Goal: Find specific page/section: Find specific page/section

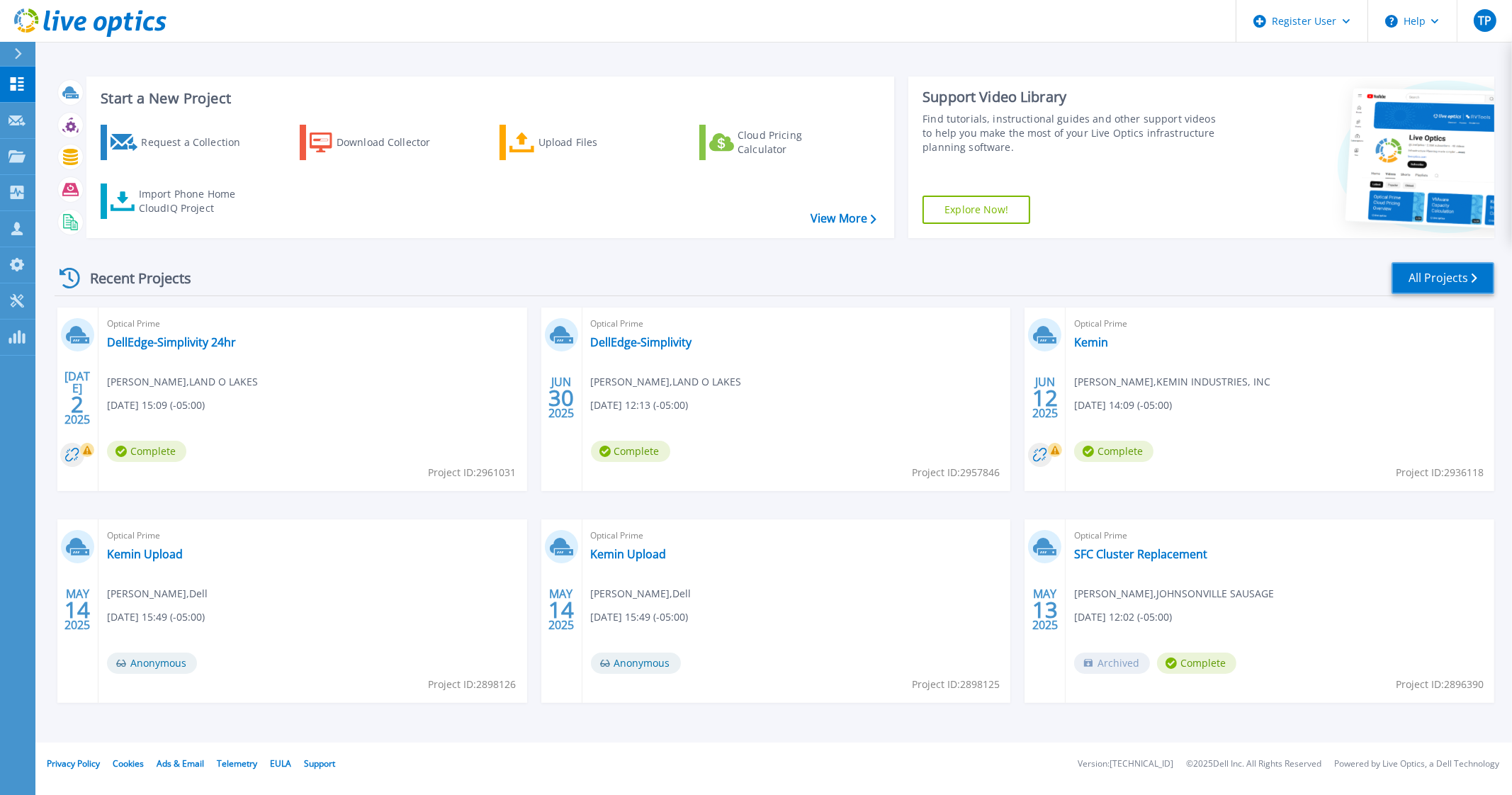
click at [1458, 274] on link "All Projects" at bounding box center [1443, 278] width 103 height 32
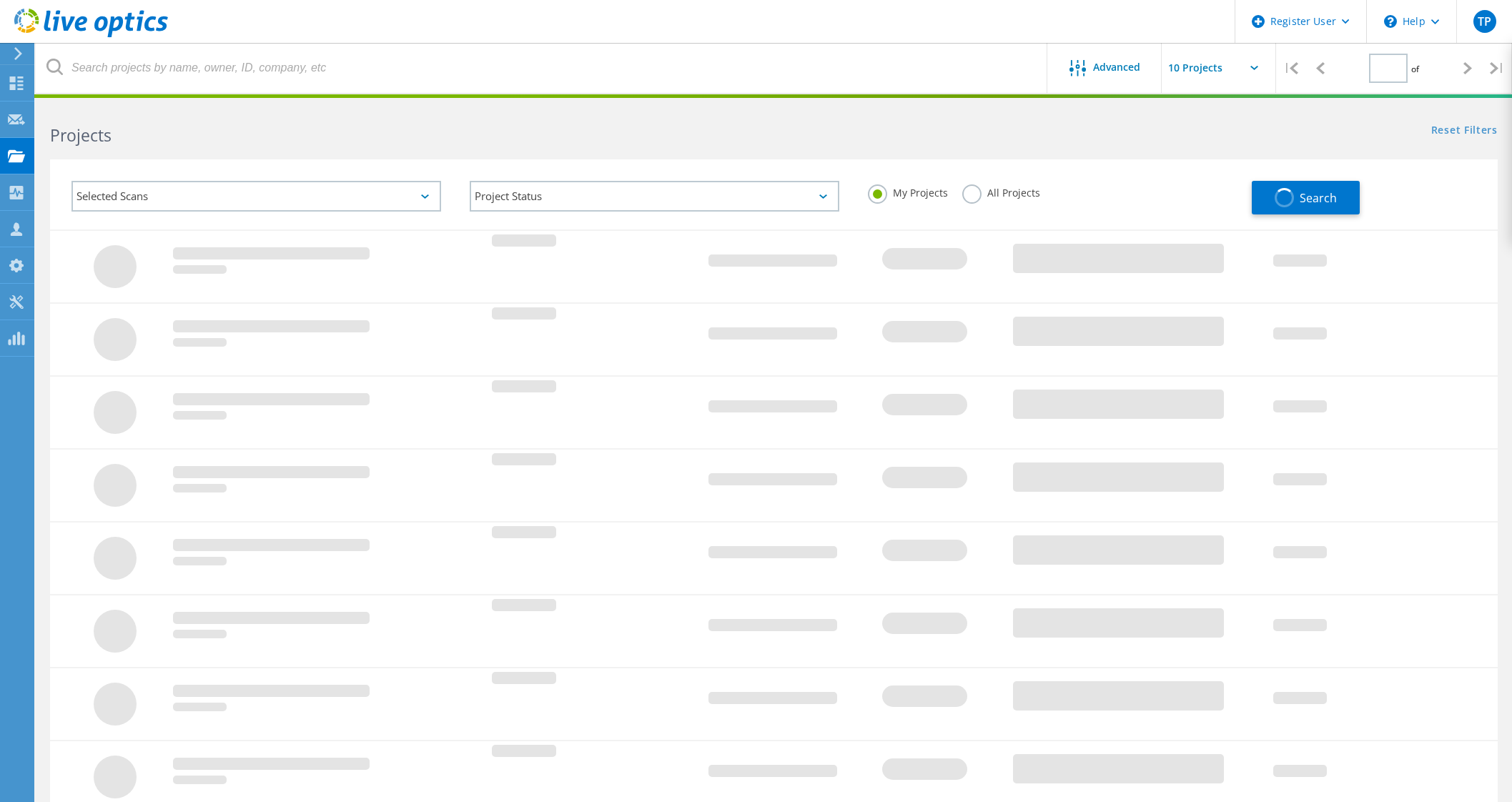
type input "2"
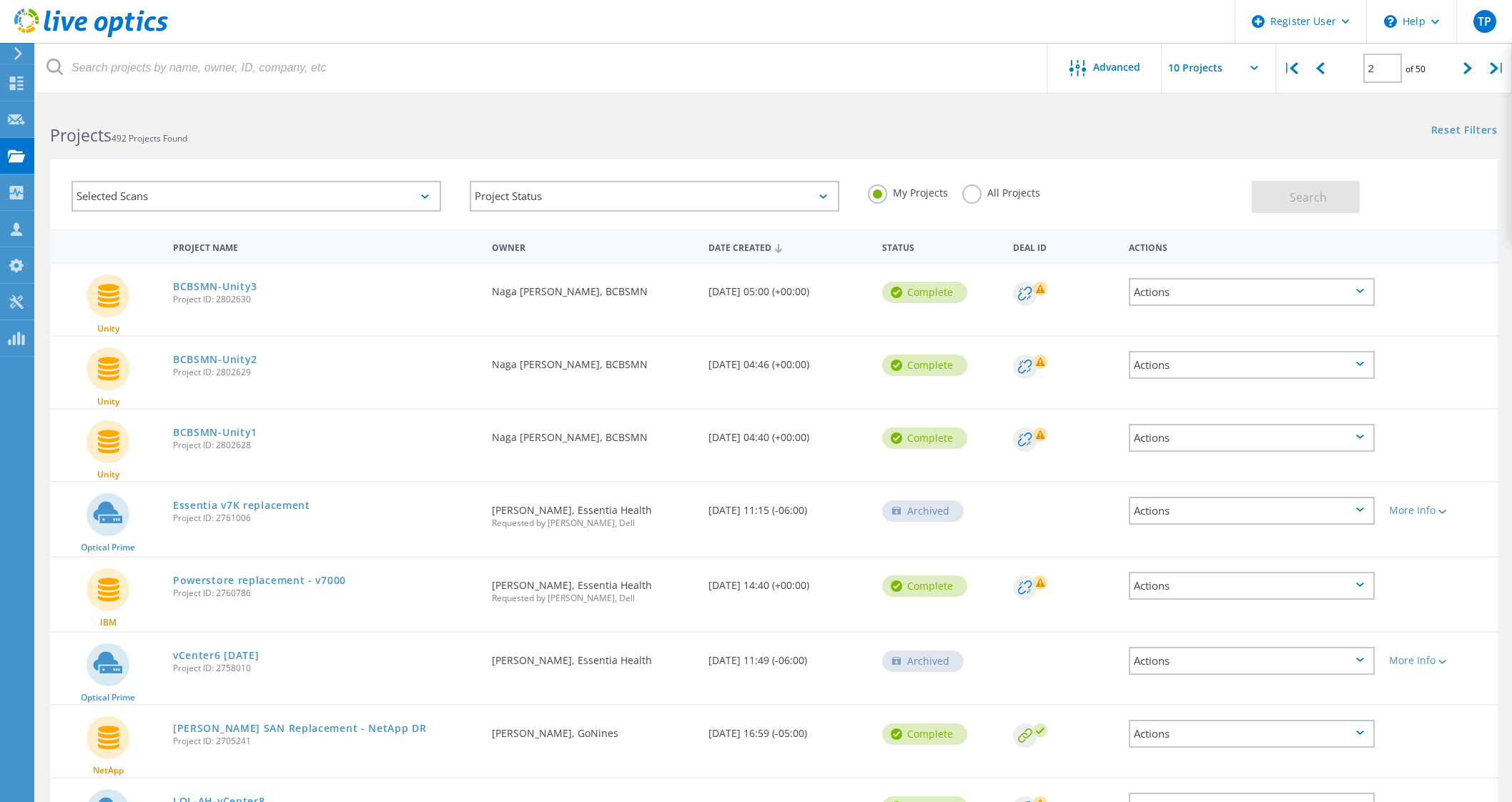
scroll to position [2, 0]
click at [969, 187] on label "All Projects" at bounding box center [1001, 189] width 78 height 13
click at [0, 0] on input "All Projects" at bounding box center [0, 0] width 0 height 0
click at [1127, 76] on div "Advanced" at bounding box center [1104, 68] width 114 height 18
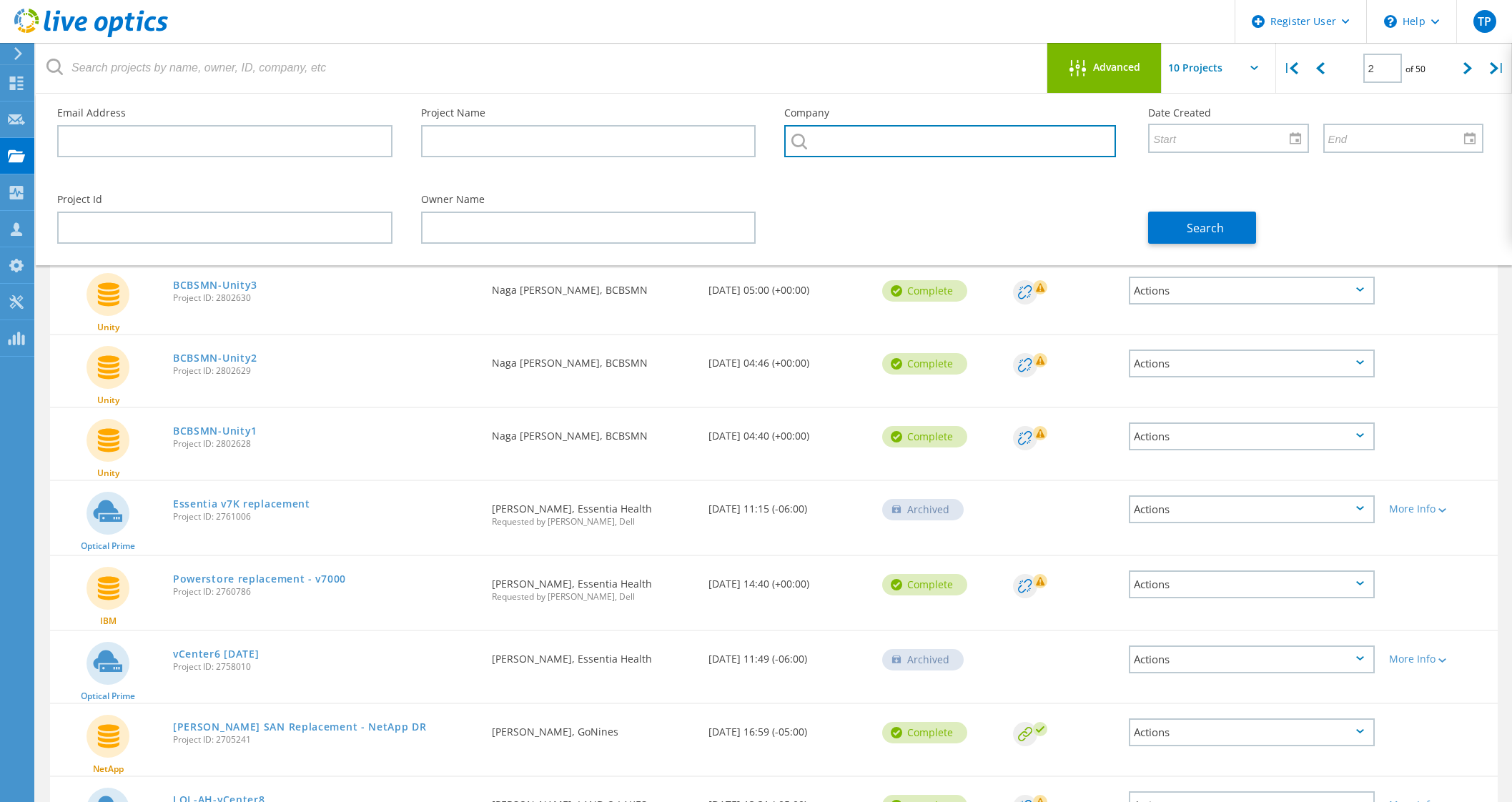
click at [869, 145] on input "text" at bounding box center [950, 141] width 332 height 32
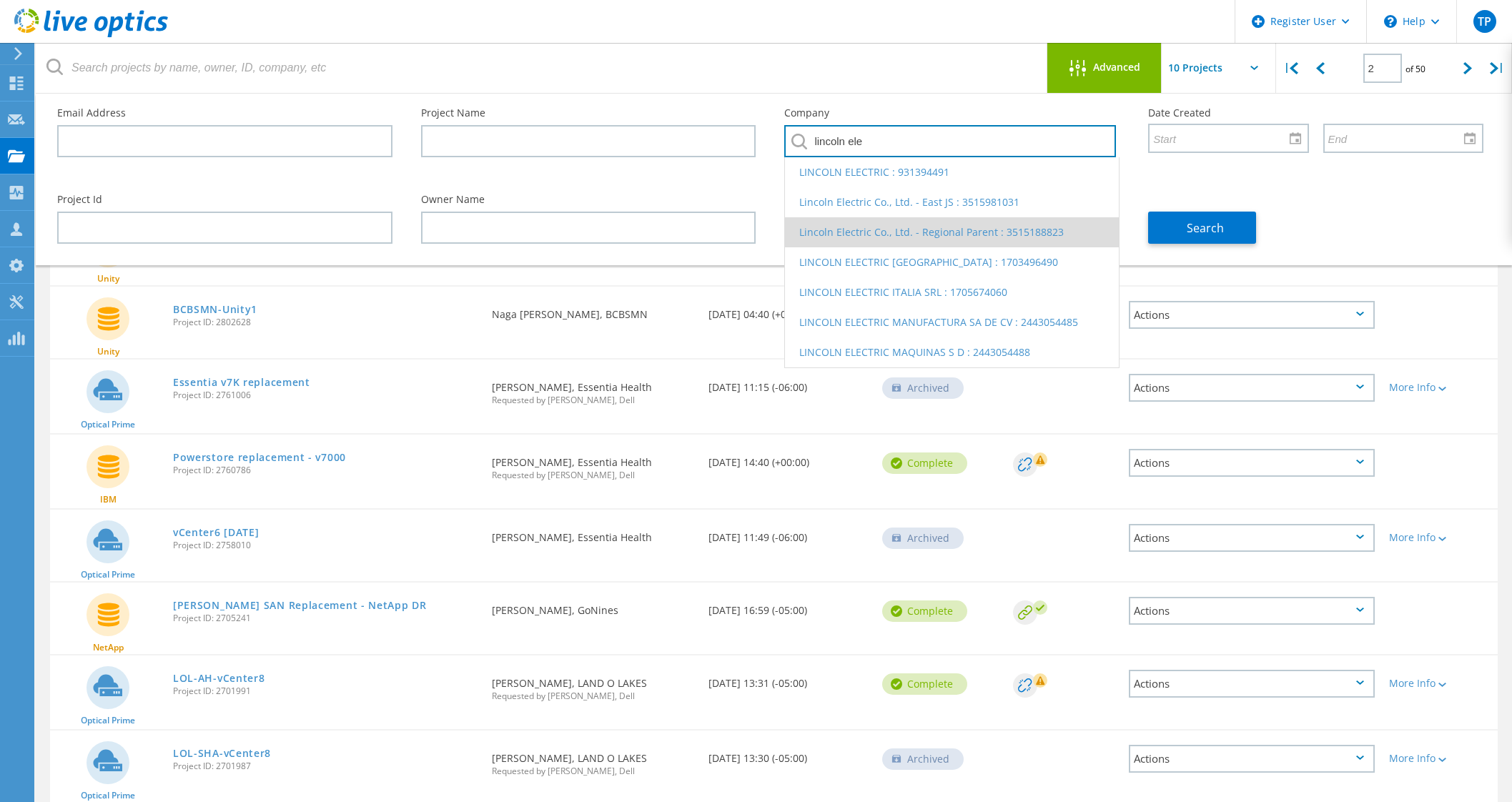
scroll to position [128, 0]
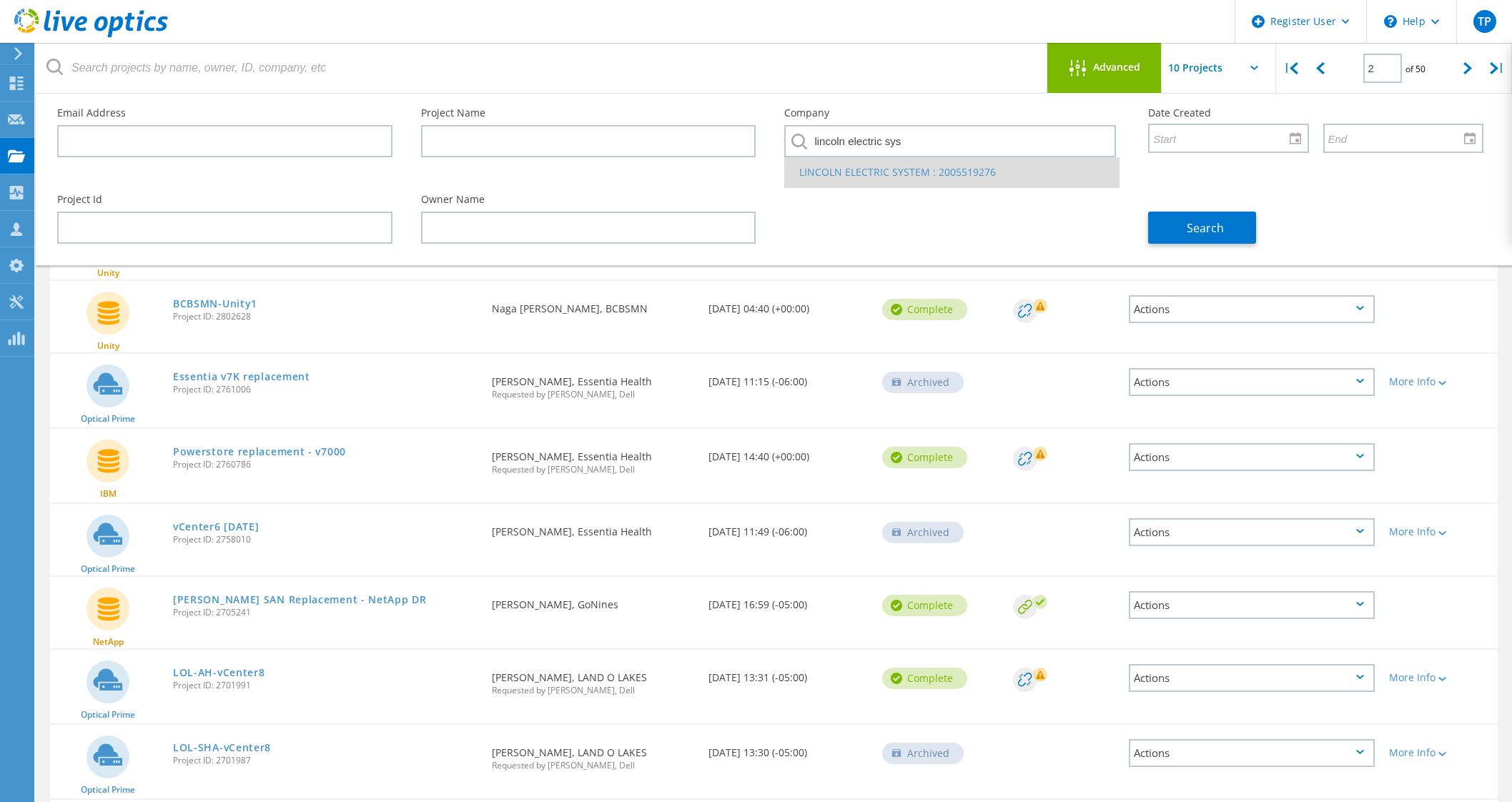
click at [900, 179] on li "LINCOLN ELECTRIC SYSTEM : 2005519276" at bounding box center [952, 172] width 334 height 30
type input "LINCOLN ELECTRIC SYSTEM : 2005519276"
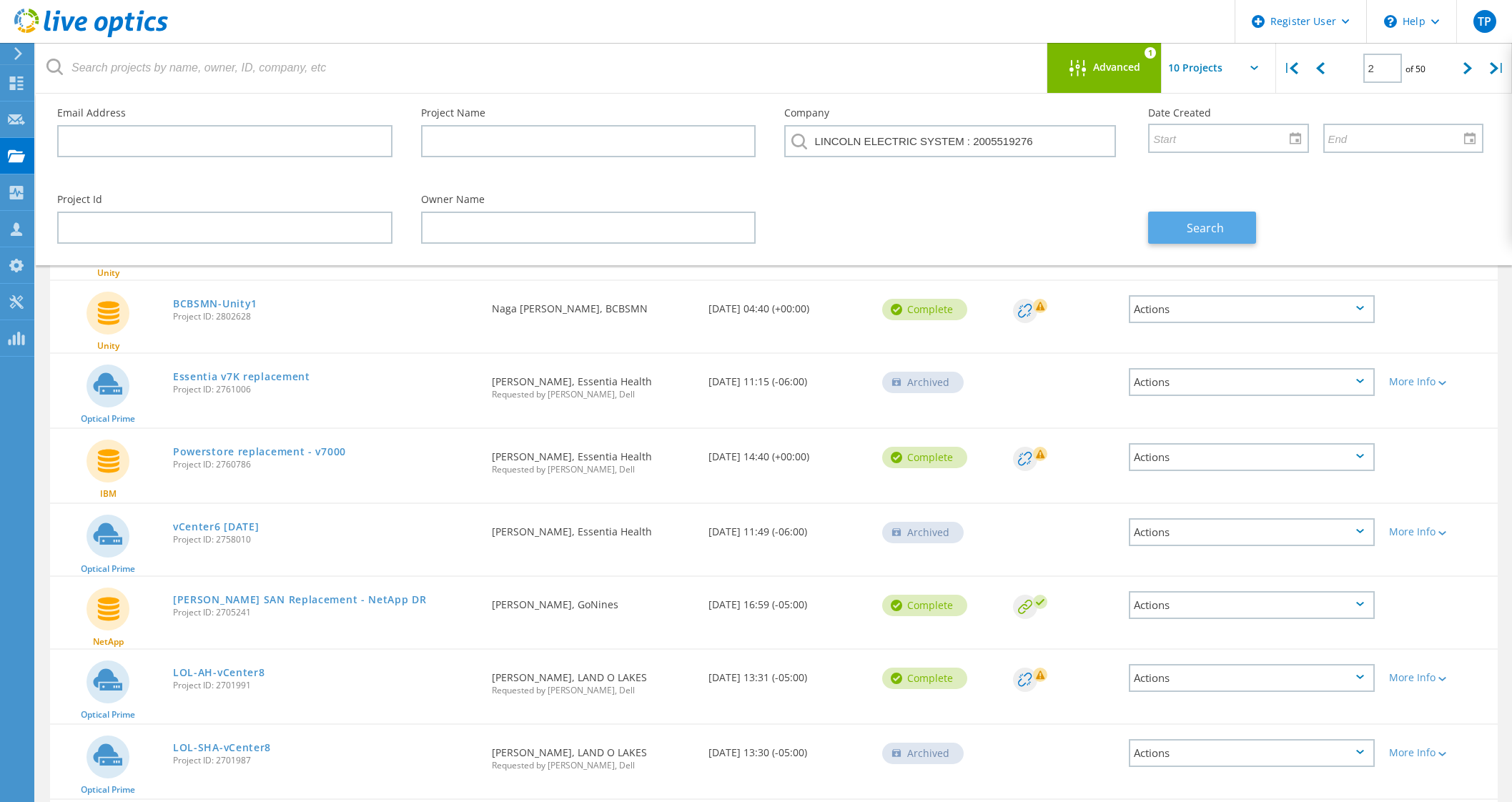
click at [1213, 229] on span "Search" at bounding box center [1205, 228] width 37 height 16
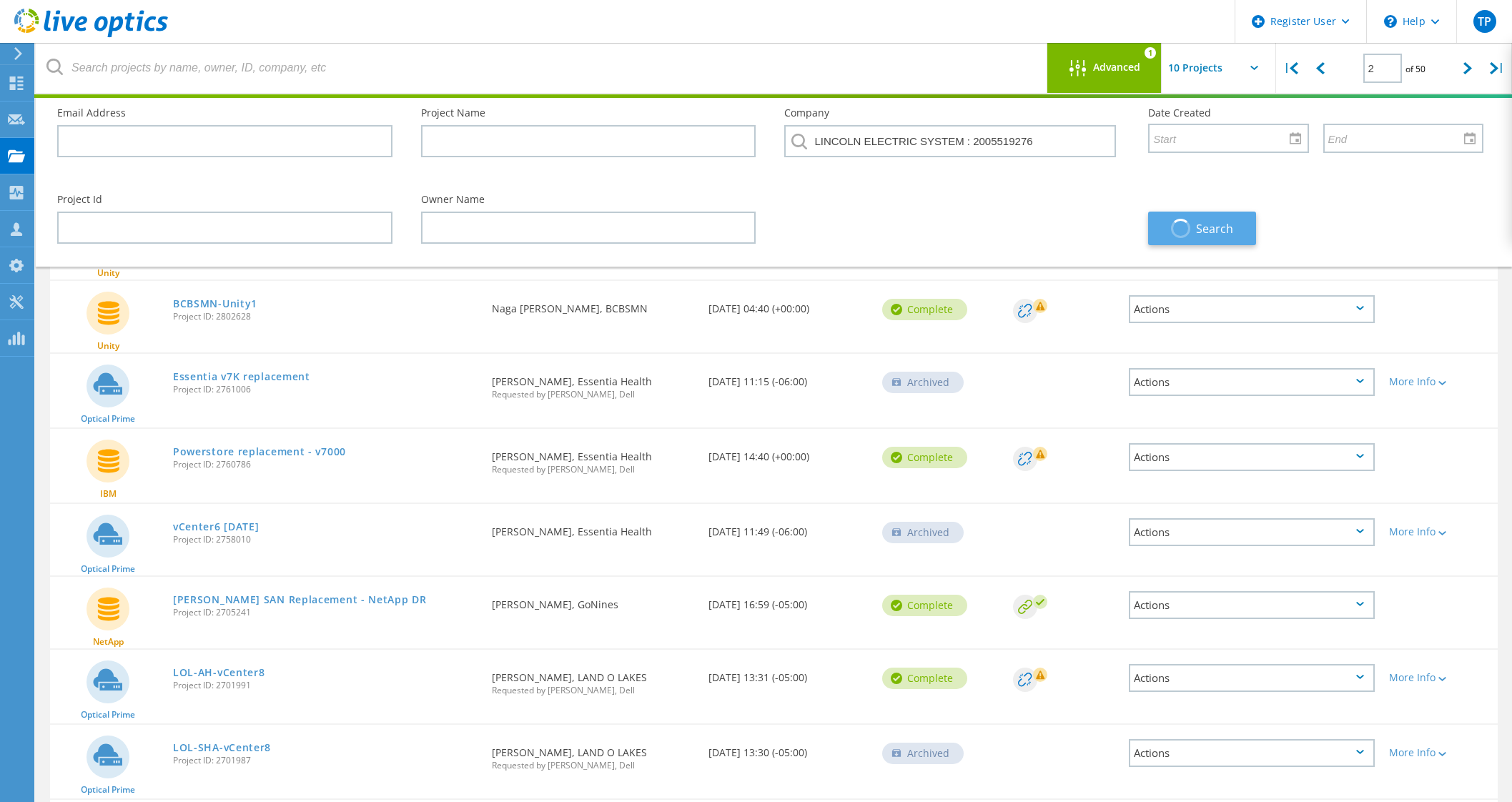
type input "1"
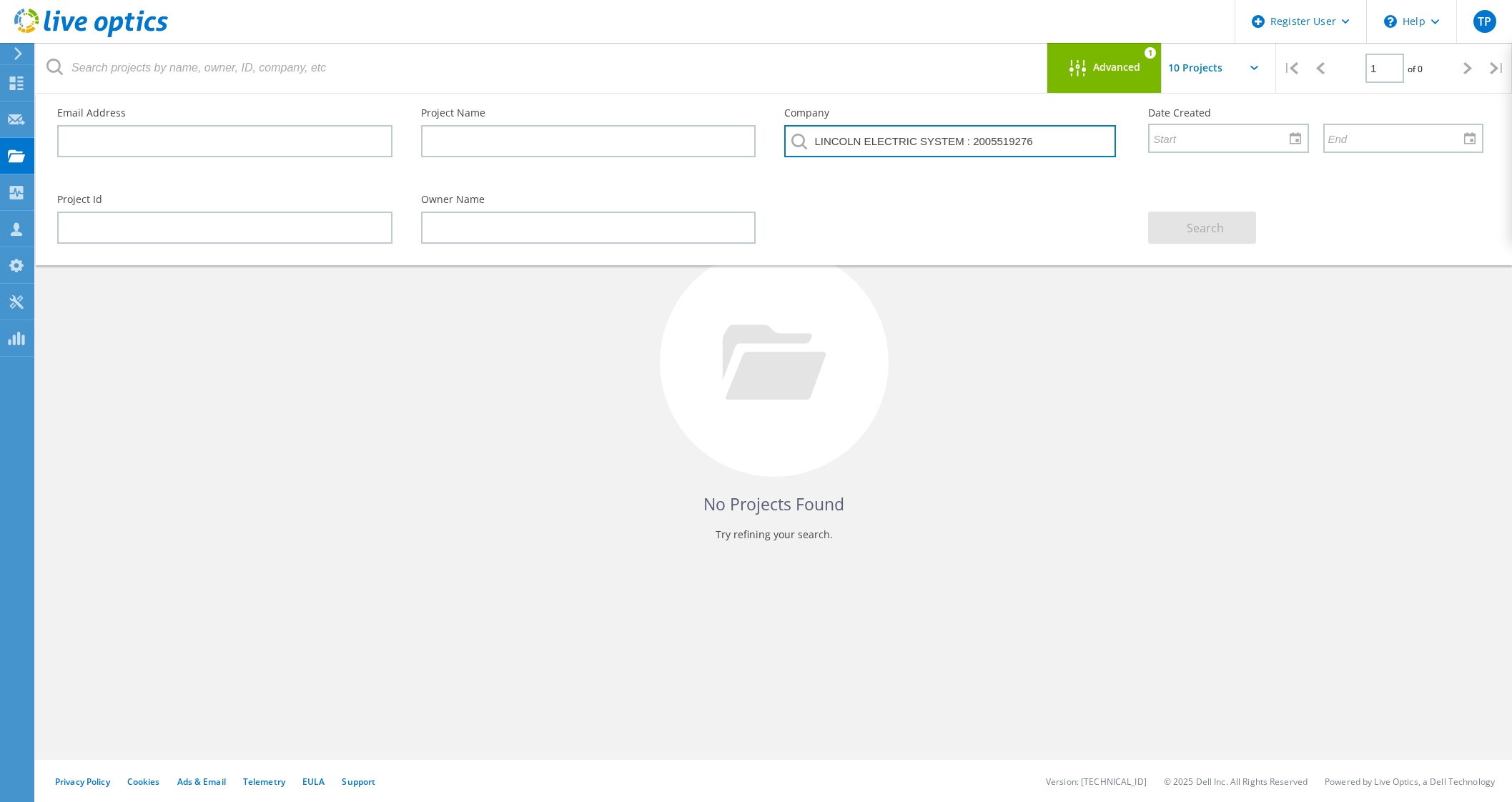
click at [1037, 148] on input "LINCOLN ELECTRIC SYSTEM : 2005519276" at bounding box center [950, 141] width 332 height 32
click at [980, 134] on input "LINCOLN ELECTRIC SYSTEM : 2005519276" at bounding box center [950, 141] width 332 height 32
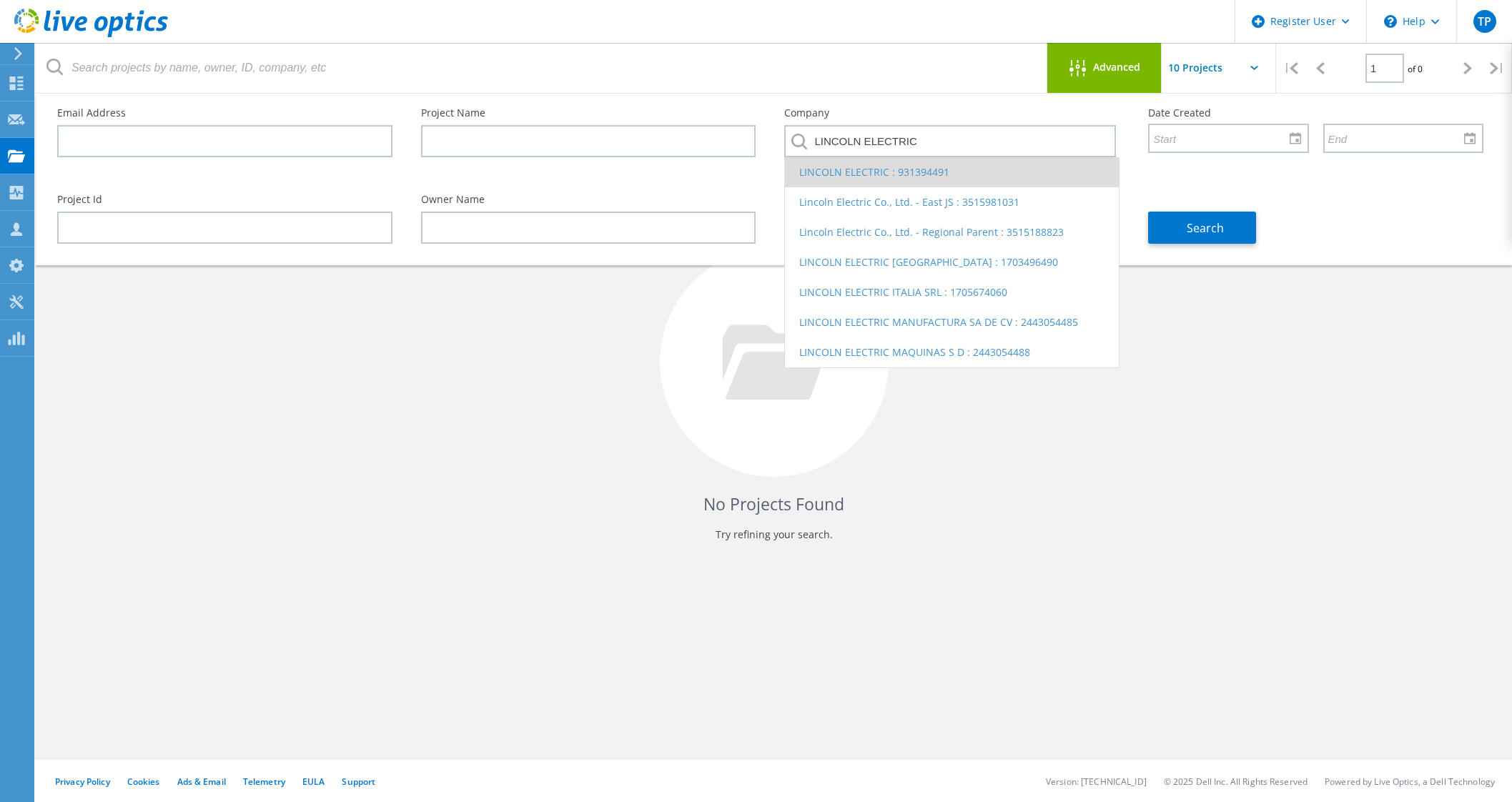
click at [960, 169] on li "LINCOLN ELECTRIC : 931394491" at bounding box center [952, 172] width 334 height 30
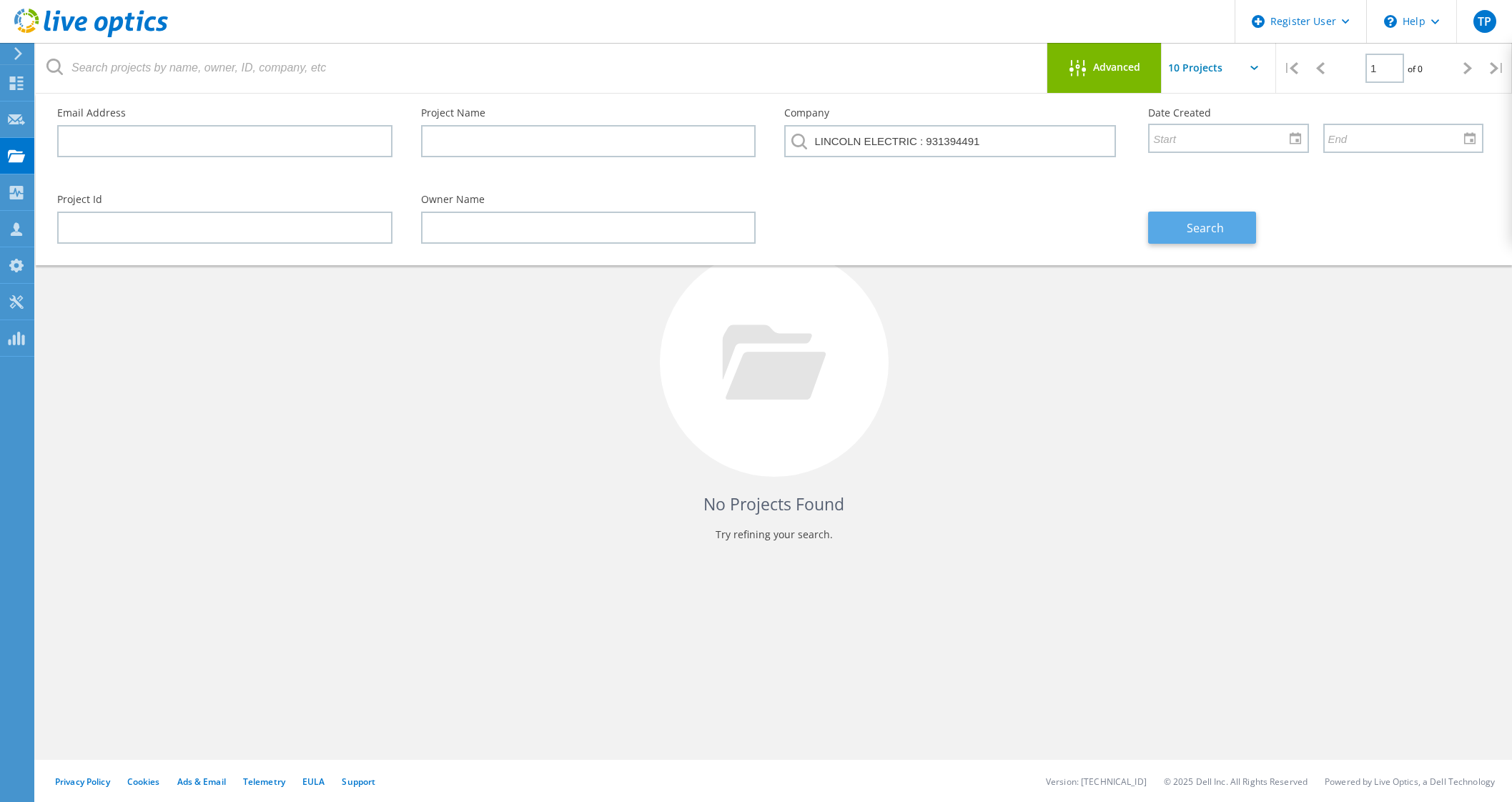
click at [1214, 220] on span "Search" at bounding box center [1205, 228] width 37 height 16
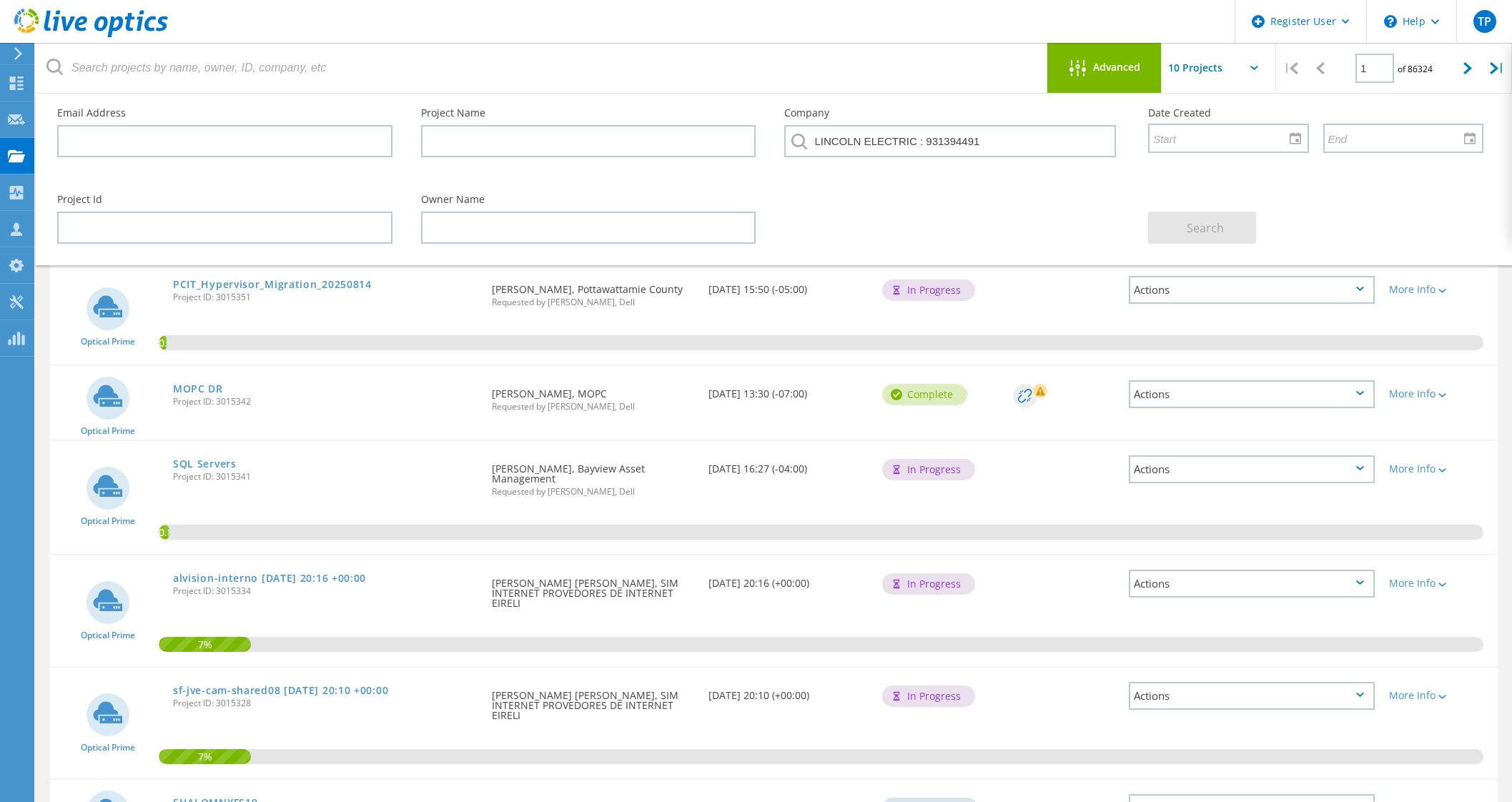
scroll to position [0, 0]
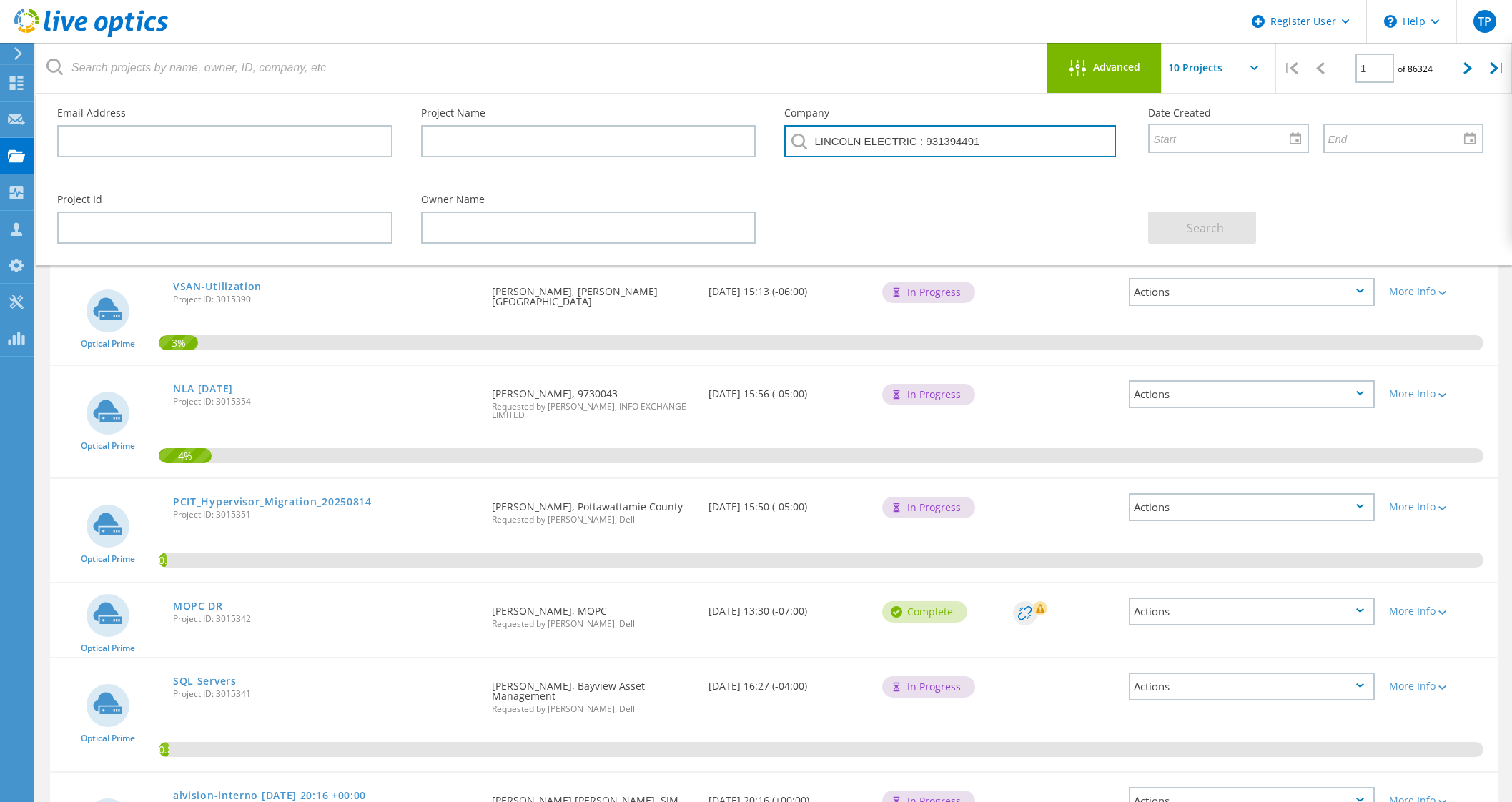
click at [982, 142] on input "LINCOLN ELECTRIC : 931394491" at bounding box center [950, 141] width 332 height 32
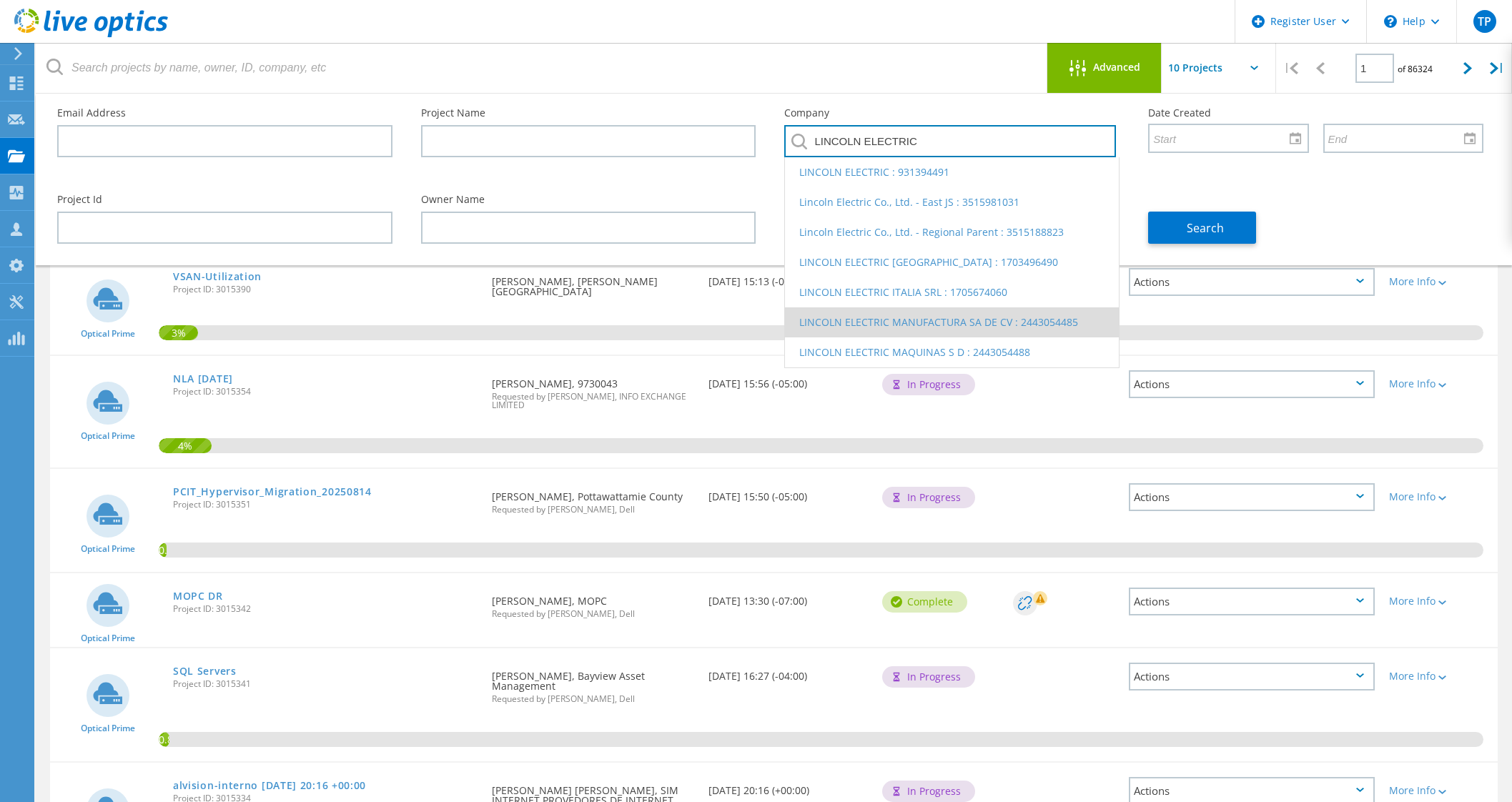
scroll to position [9, 0]
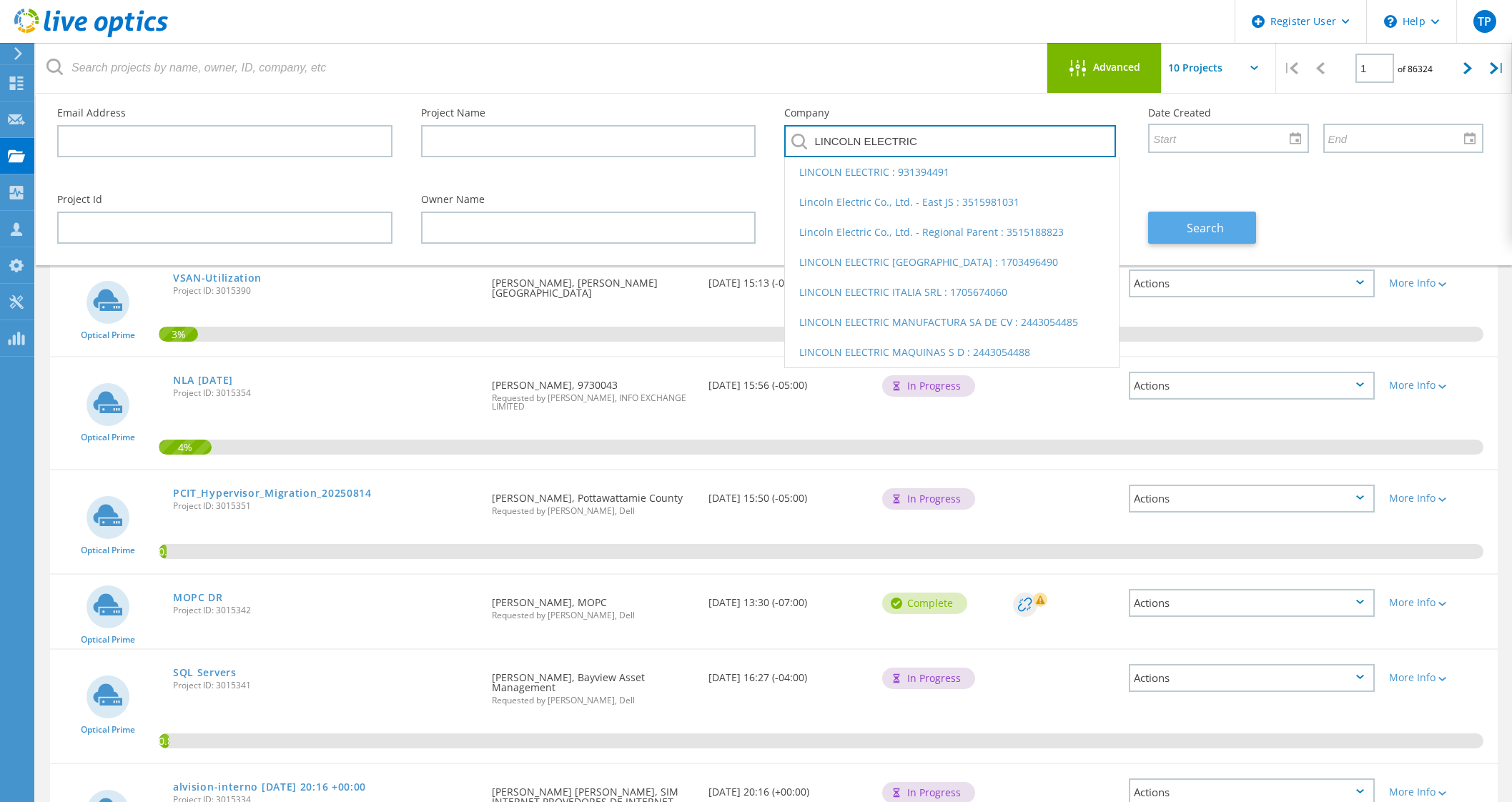
type input "LINCOLN ELECTRIC"
click at [1201, 222] on span "Search" at bounding box center [1205, 228] width 37 height 16
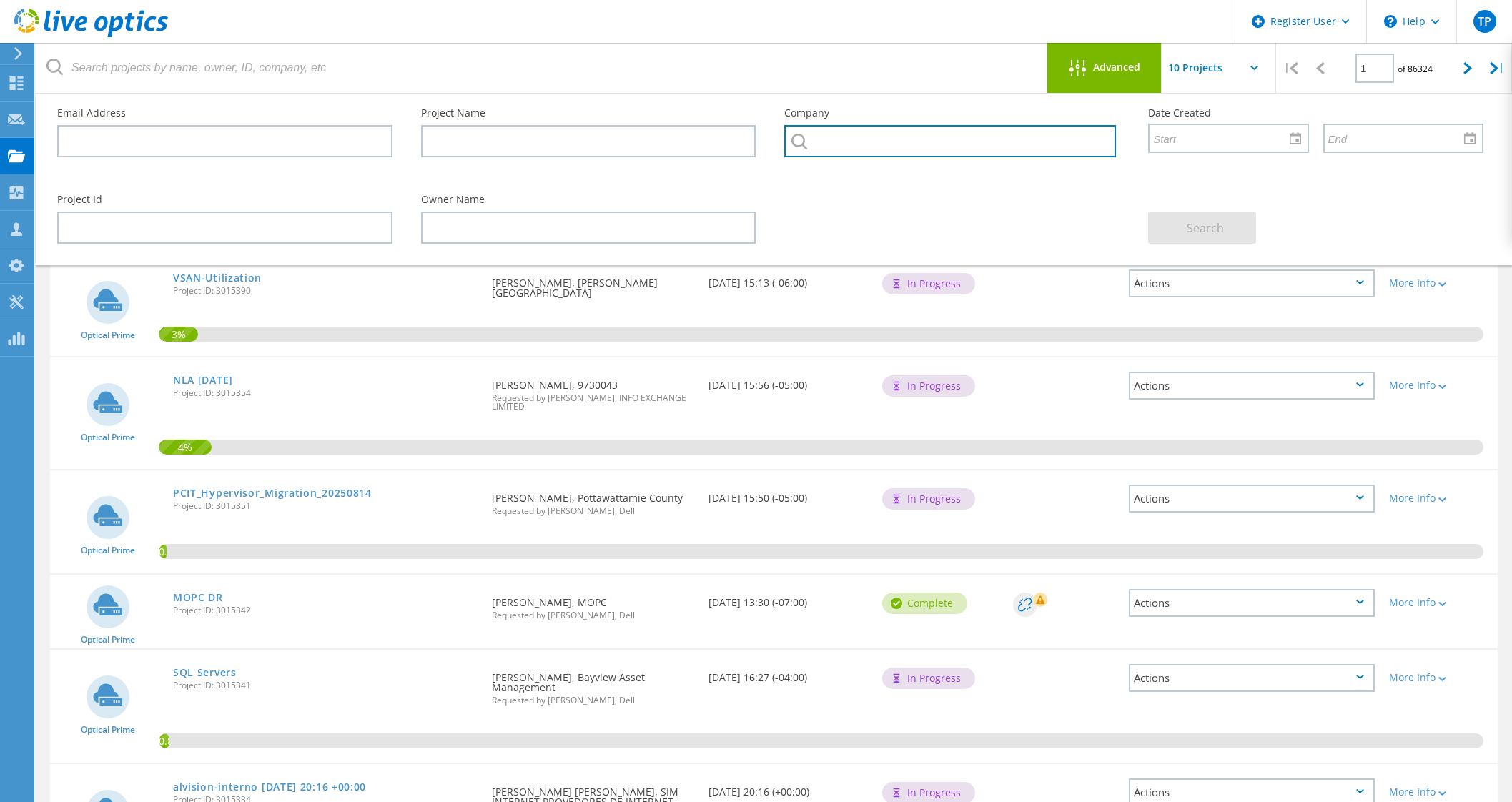
click at [936, 144] on input "text" at bounding box center [950, 141] width 332 height 32
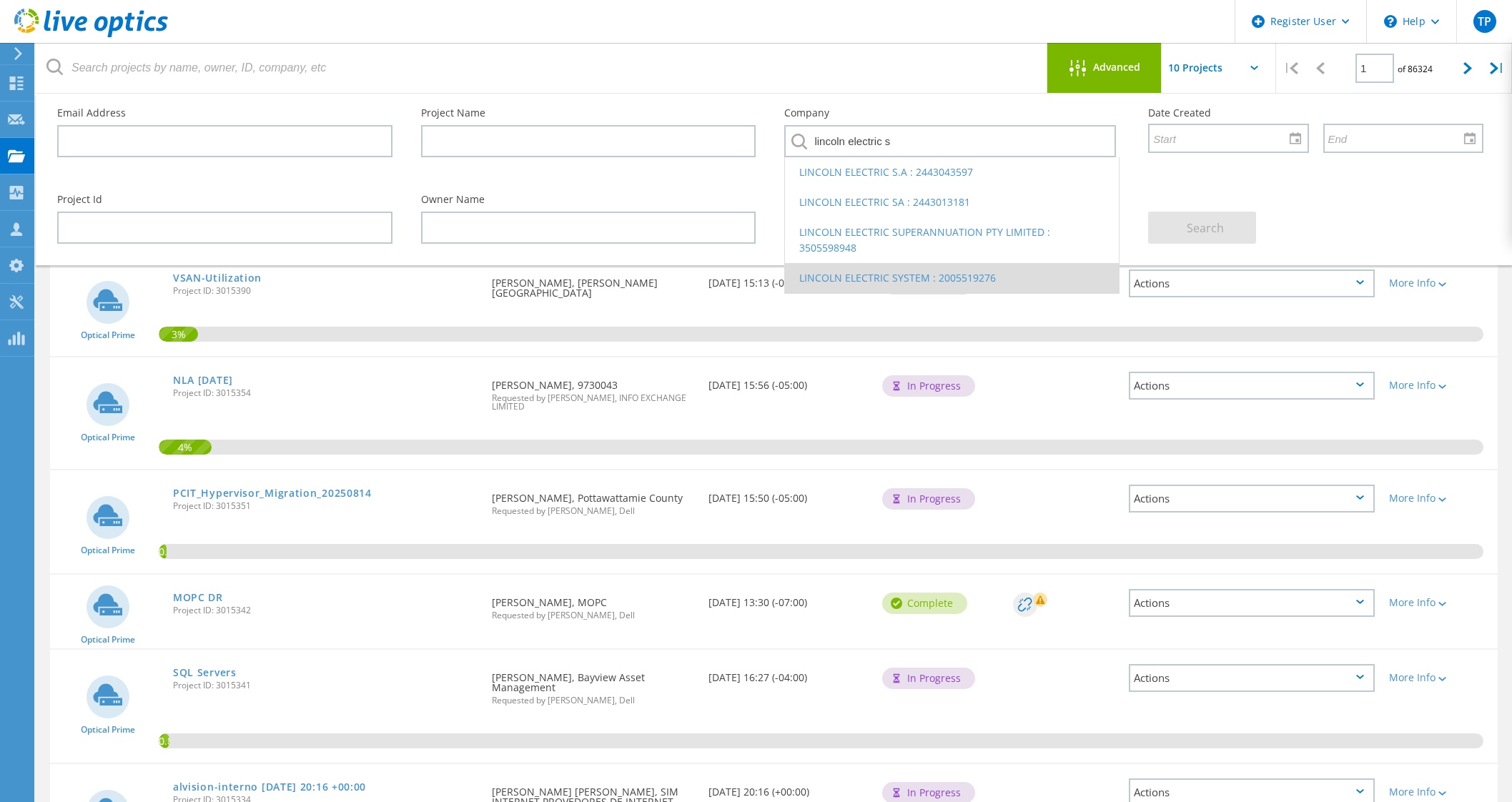
click at [901, 283] on li "LINCOLN ELECTRIC SYSTEM : 2005519276" at bounding box center [952, 278] width 334 height 30
type input "LINCOLN ELECTRIC SYSTEM : 2005519276"
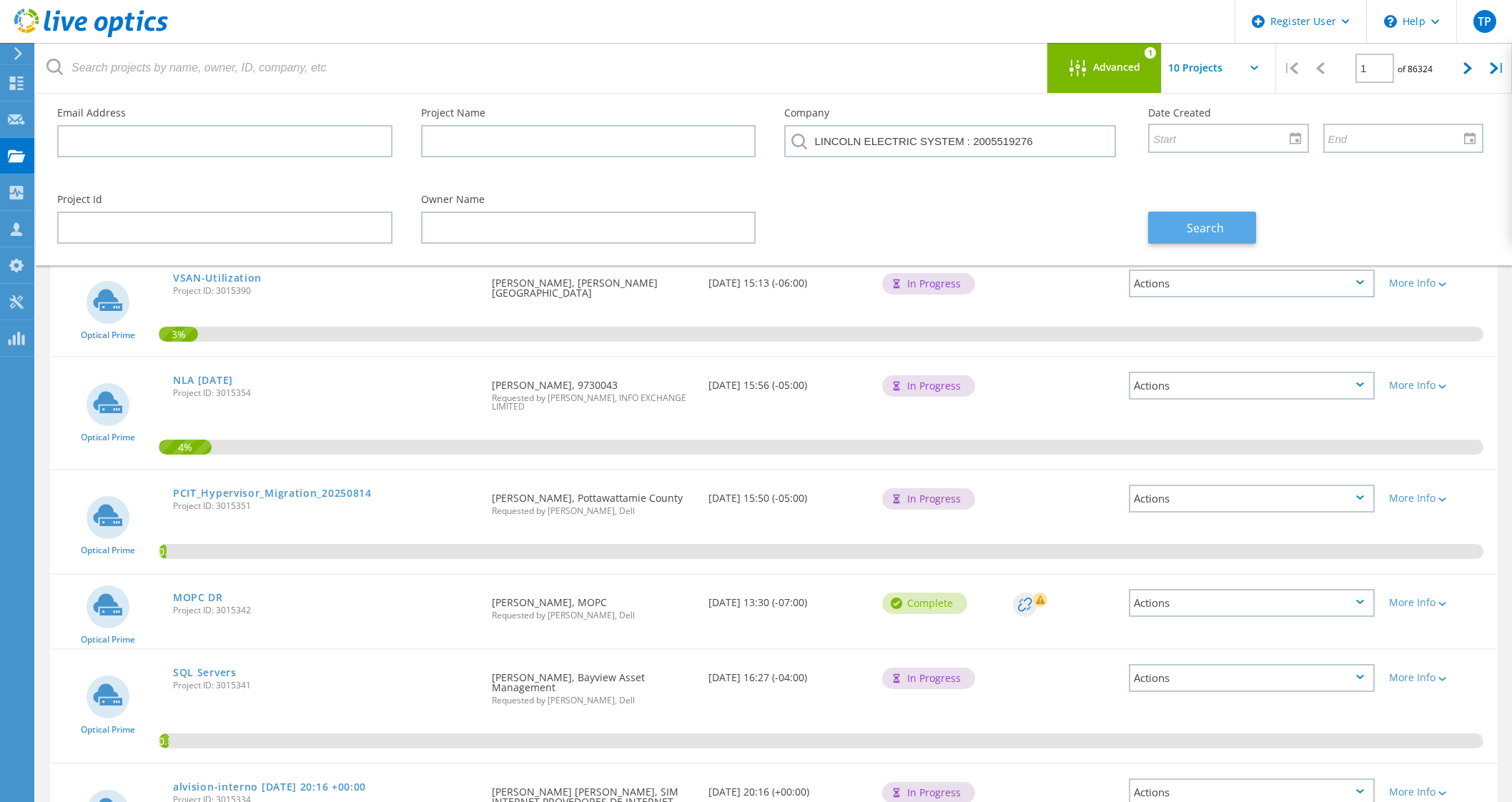
click at [1195, 220] on span "Search" at bounding box center [1205, 228] width 37 height 16
